Goal: Information Seeking & Learning: Learn about a topic

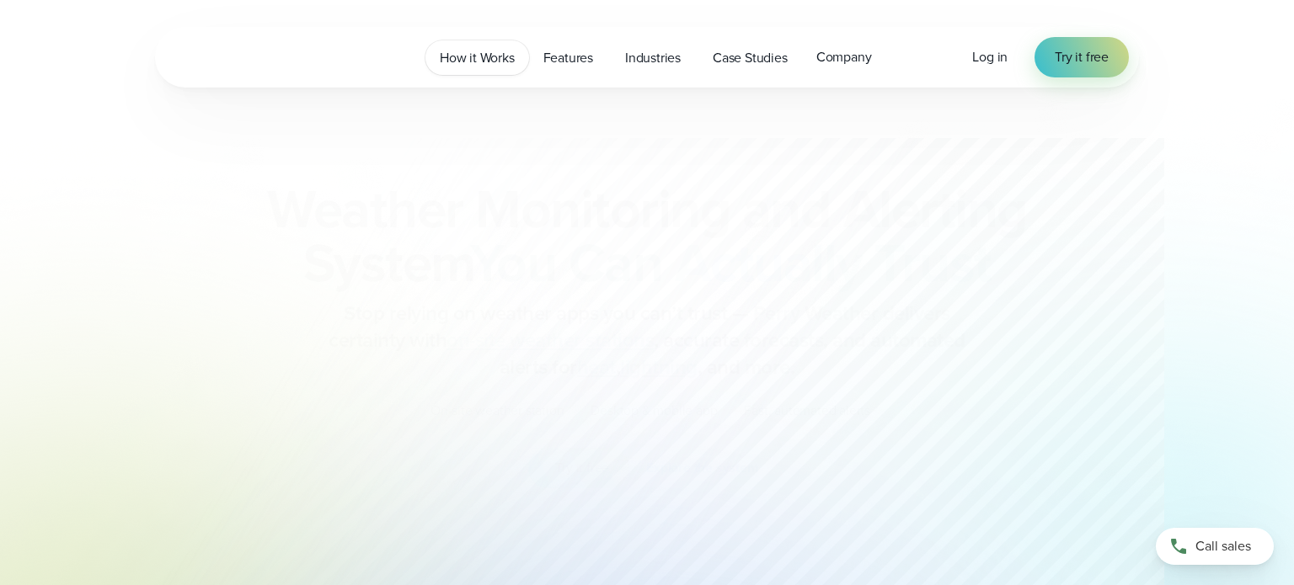
click at [501, 63] on span "How it Works" at bounding box center [477, 58] width 75 height 20
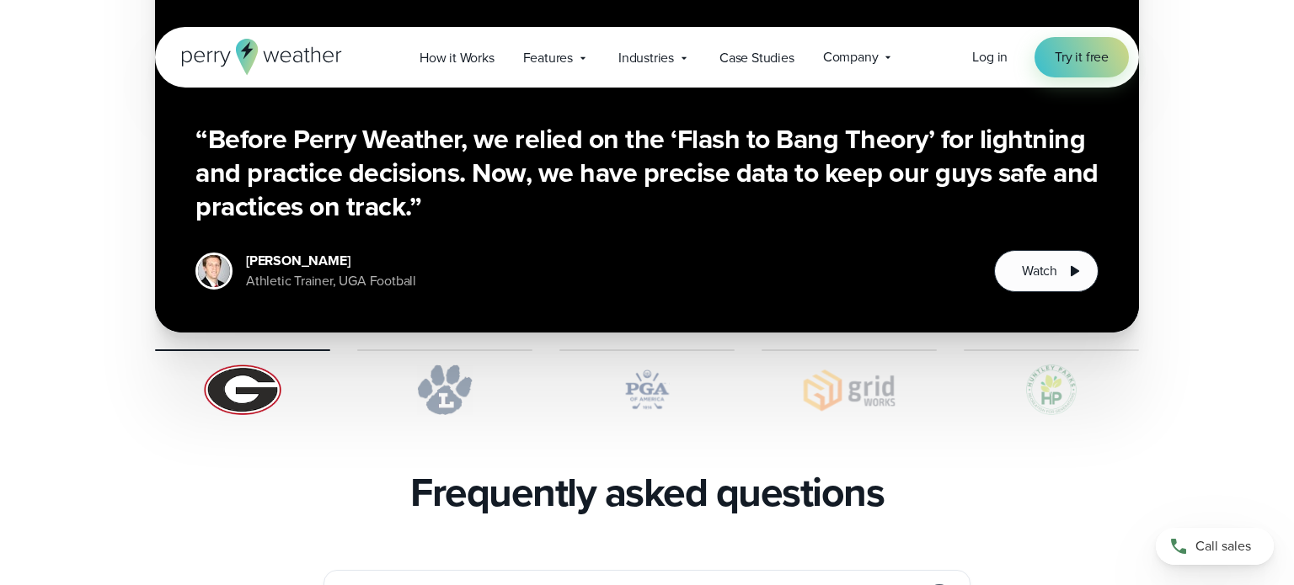
scroll to position [3679, 0]
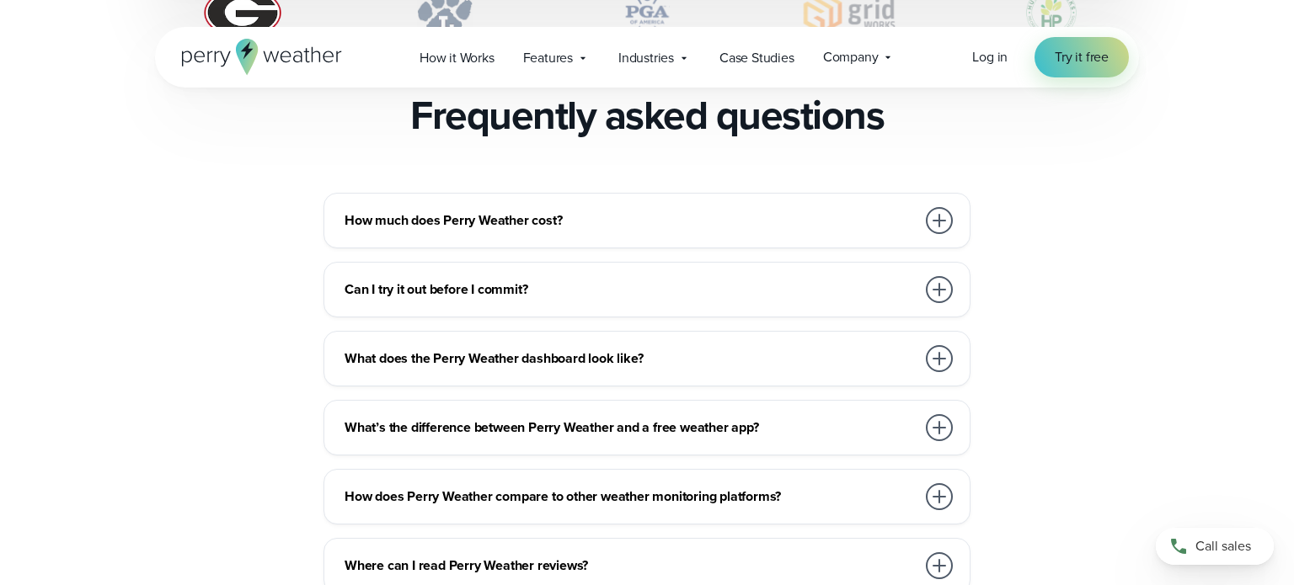
click at [814, 199] on div "How much does Perry Weather cost? We work with organizations large and small, f…" at bounding box center [646, 221] width 647 height 56
click at [933, 207] on div at bounding box center [939, 220] width 27 height 27
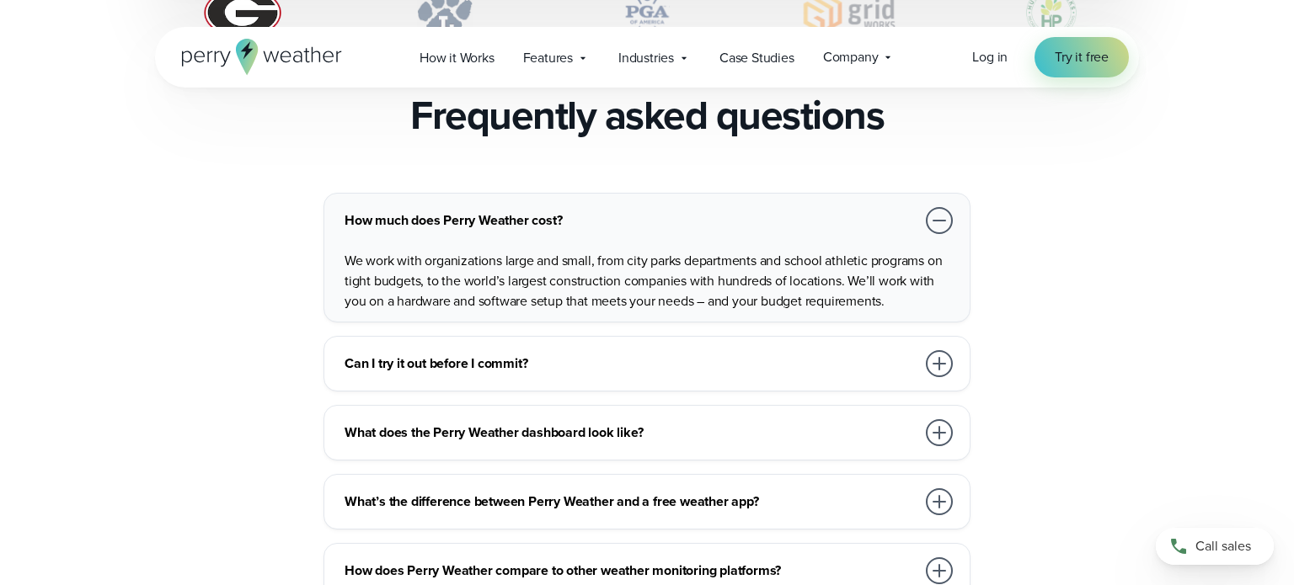
click at [932, 207] on div at bounding box center [939, 220] width 27 height 27
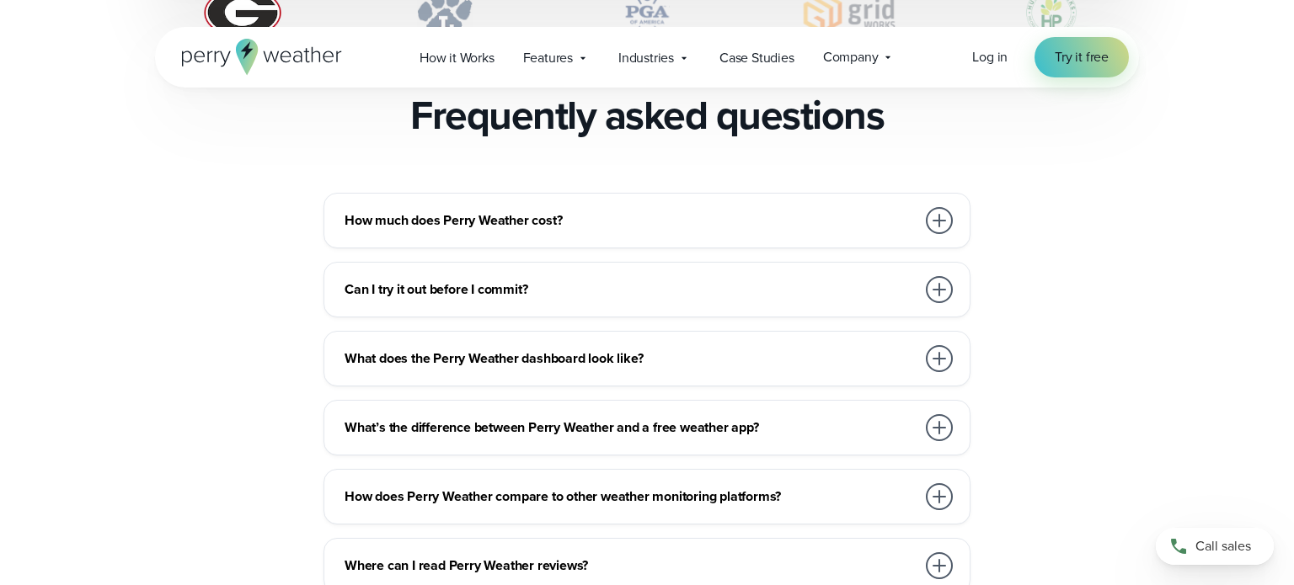
click at [950, 345] on div at bounding box center [939, 358] width 27 height 27
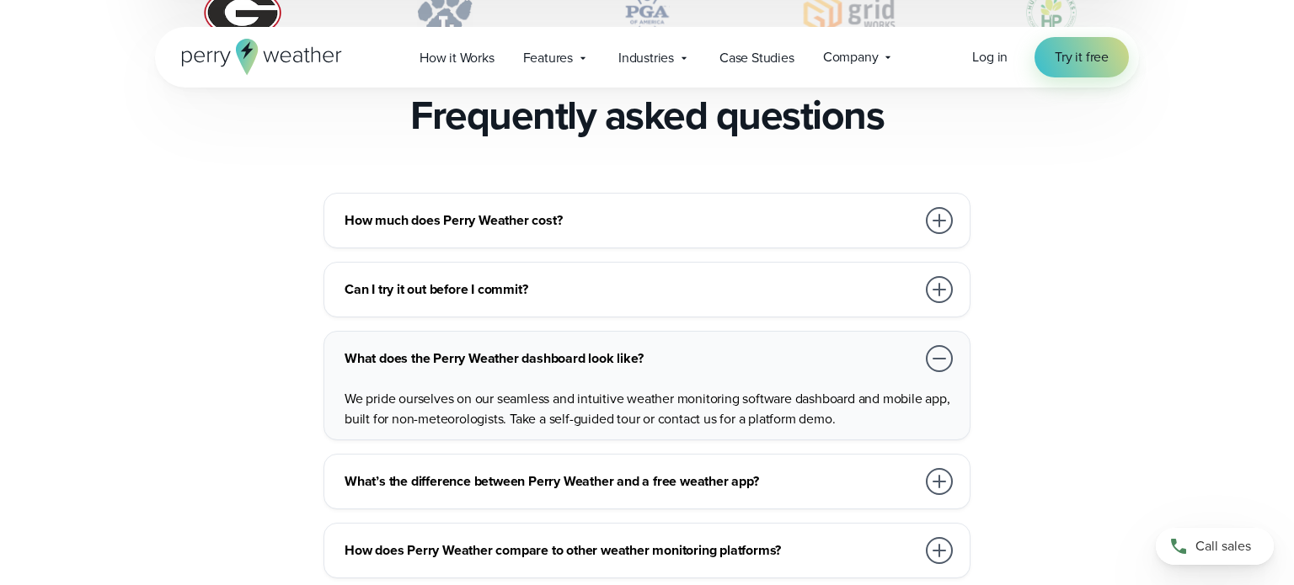
click at [950, 345] on div at bounding box center [939, 358] width 27 height 27
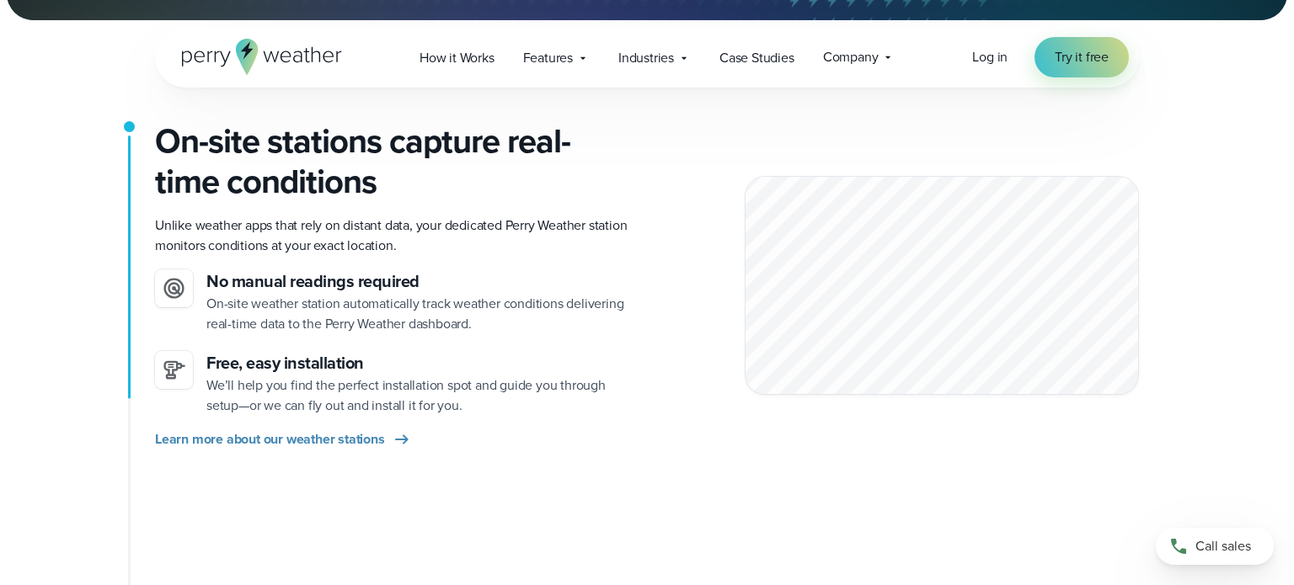
scroll to position [0, 0]
